Goal: Task Accomplishment & Management: Use online tool/utility

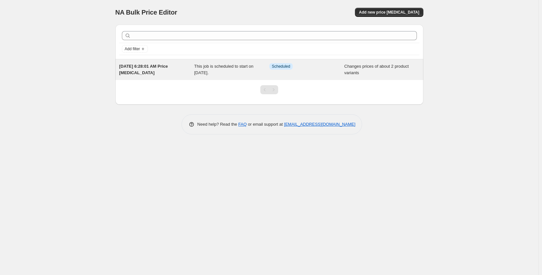
click at [308, 73] on div "Info Scheduled" at bounding box center [306, 69] width 75 height 13
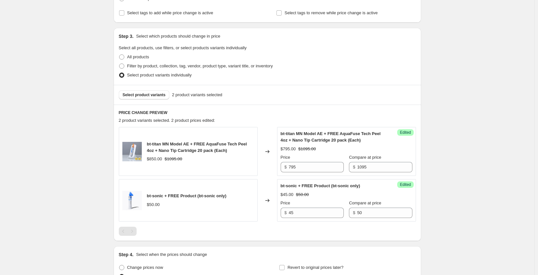
scroll to position [162, 0]
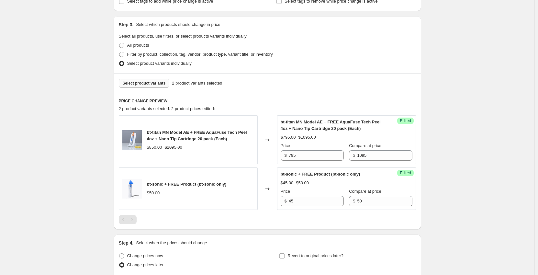
click at [151, 83] on span "Select product variants" at bounding box center [144, 83] width 43 height 5
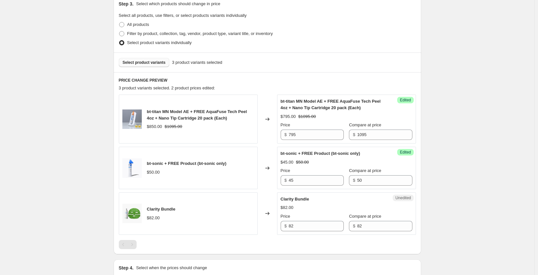
scroll to position [227, 0]
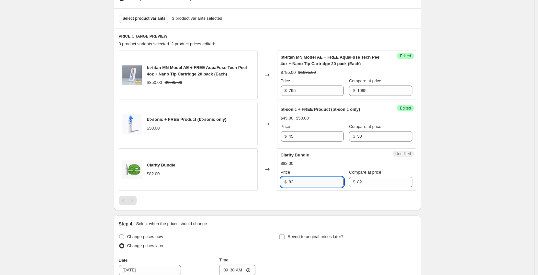
click at [302, 184] on input "82" at bounding box center [316, 182] width 55 height 10
type input "69.7"
click at [476, 128] on div "[DATE] 6:28:01 AM Price [MEDICAL_DATA]. This page is ready [DATE] 6:28:01 AM Pr…" at bounding box center [267, 97] width 535 height 648
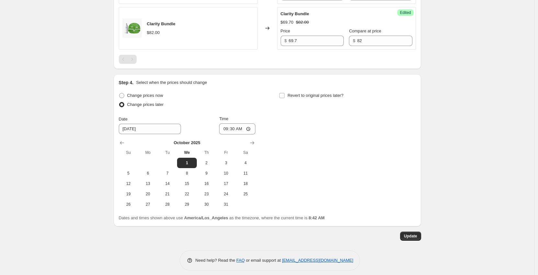
scroll to position [373, 0]
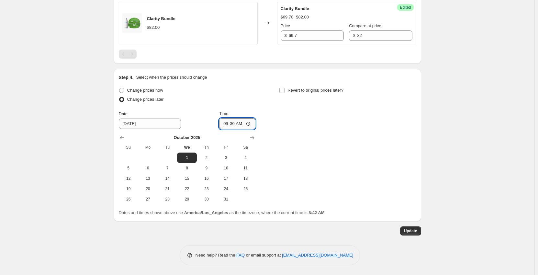
click at [250, 122] on input "09:30" at bounding box center [237, 123] width 36 height 11
type input "09:00"
click at [411, 231] on span "Update" at bounding box center [410, 230] width 13 height 5
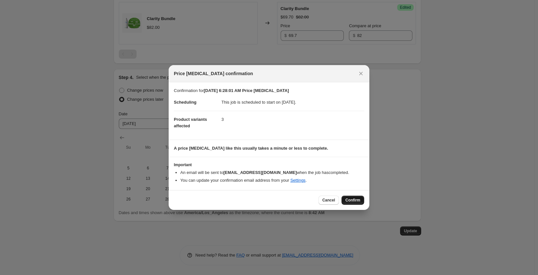
click at [353, 201] on span "Confirm" at bounding box center [353, 200] width 15 height 5
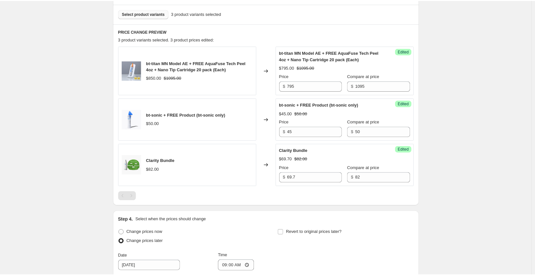
scroll to position [211, 0]
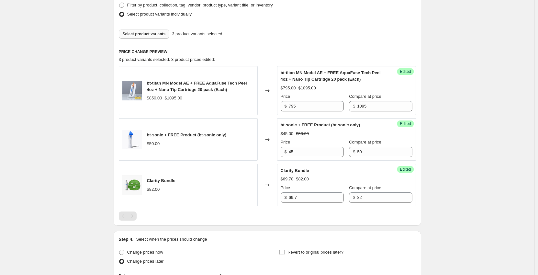
click at [161, 180] on span "Clarity Bundle" at bounding box center [161, 180] width 29 height 5
click at [134, 183] on img at bounding box center [131, 184] width 19 height 19
